Goal: Task Accomplishment & Management: Use online tool/utility

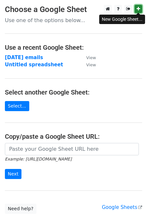
click at [136, 8] on icon at bounding box center [138, 8] width 4 height 5
click at [137, 9] on icon at bounding box center [138, 8] width 4 height 5
click at [135, 11] on link at bounding box center [137, 9] width 7 height 8
click at [96, 66] on main "Choose a Google Sheet Use one of the options below... Use a recent Google Sheet…" at bounding box center [73, 109] width 147 height 209
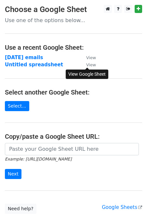
click at [93, 65] on small "View" at bounding box center [91, 64] width 10 height 5
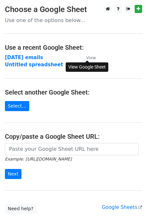
click at [91, 58] on small "View" at bounding box center [91, 57] width 10 height 5
click at [94, 95] on h4 "Select another Google Sheet:" at bounding box center [73, 92] width 137 height 8
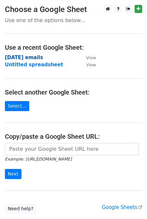
click at [28, 56] on strong "[DATE] emails" at bounding box center [24, 58] width 38 height 6
click at [19, 57] on strong "[DATE] emails" at bounding box center [24, 58] width 38 height 6
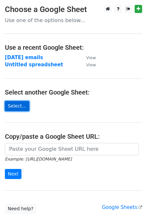
click at [20, 108] on link "Select..." at bounding box center [17, 106] width 24 height 10
